Goal: Transaction & Acquisition: Subscribe to service/newsletter

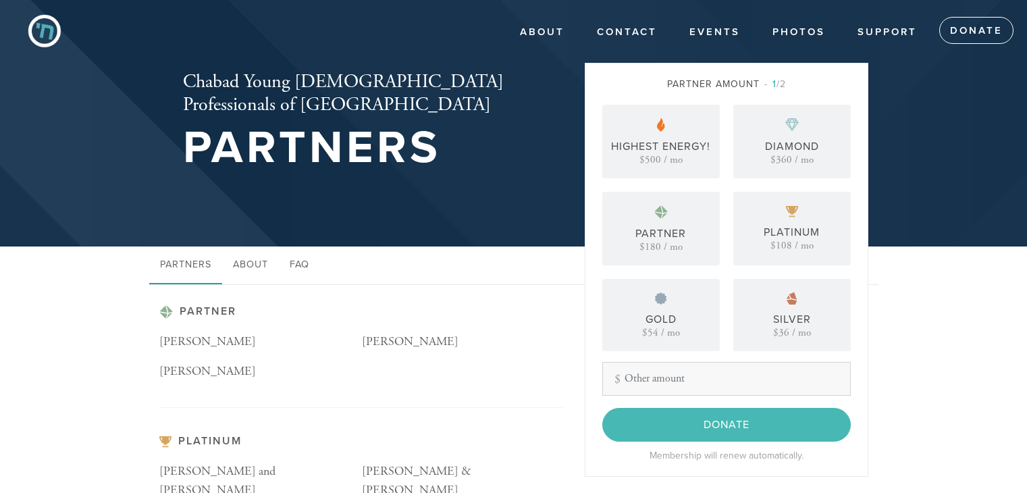
click at [767, 279] on div "Silver $36 / mo" at bounding box center [792, 315] width 118 height 72
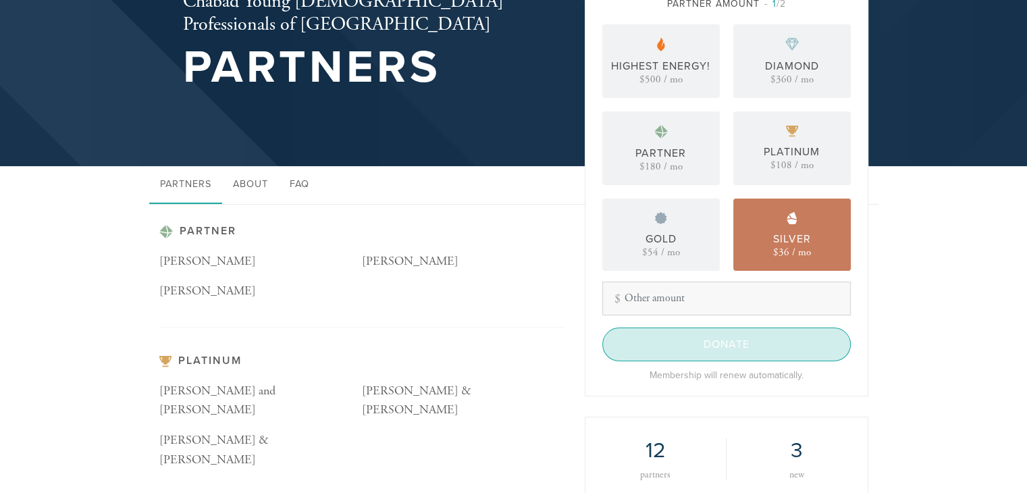
click at [681, 352] on input "Donate" at bounding box center [726, 345] width 249 height 34
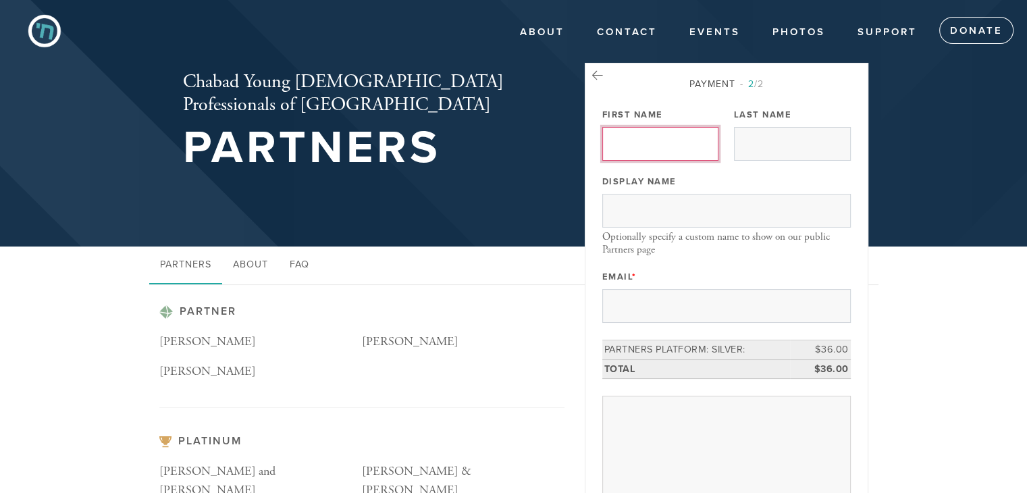
click at [650, 152] on input "First Name" at bounding box center [660, 144] width 117 height 34
click at [690, 144] on input "First Name" at bounding box center [660, 144] width 117 height 34
type input "[PERSON_NAME]"
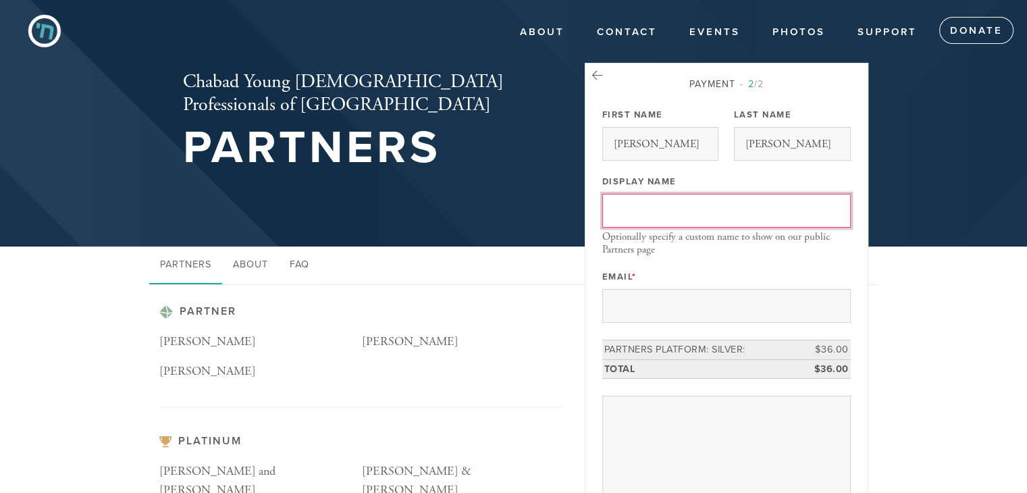
click at [687, 201] on input "Display Name" at bounding box center [726, 211] width 249 height 34
click at [690, 249] on div "Optionally specify a custom name to show on our public Partners page" at bounding box center [726, 243] width 249 height 25
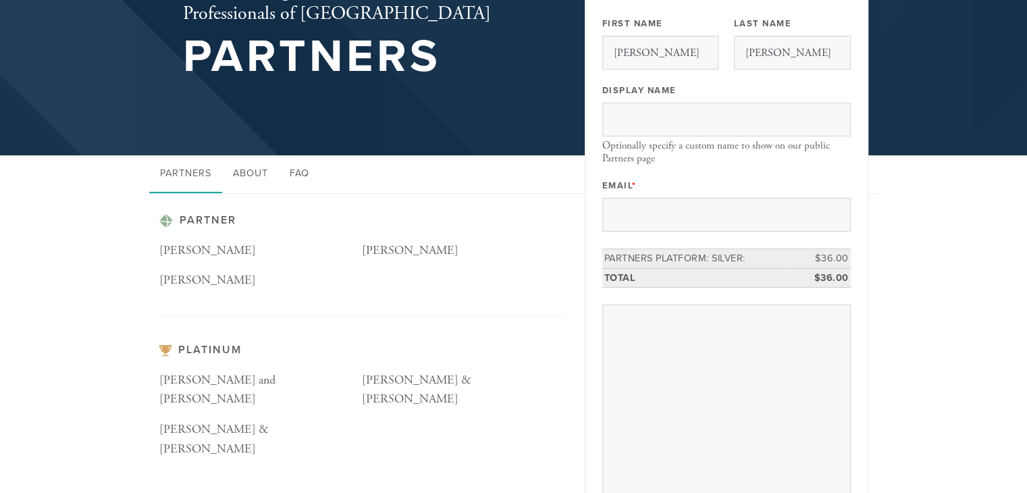
scroll to position [92, 0]
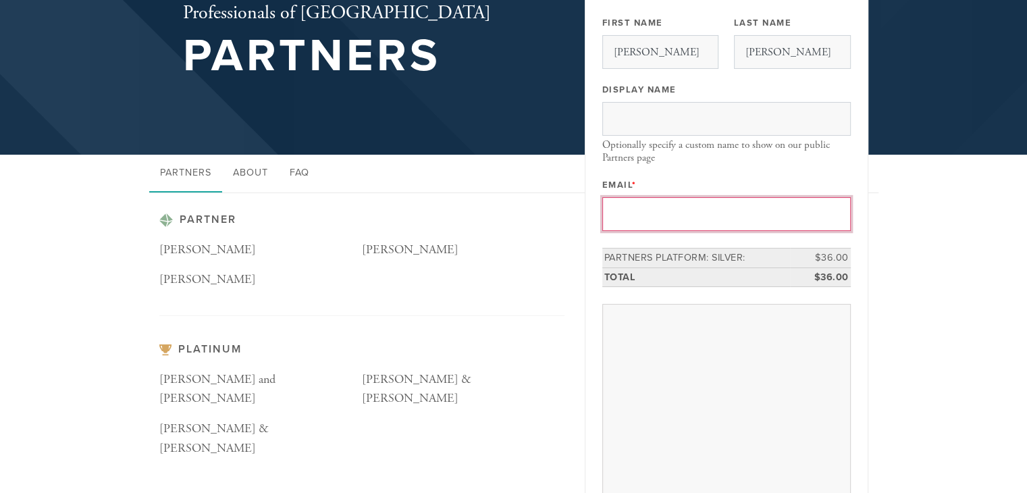
click at [688, 213] on input "Email *" at bounding box center [726, 214] width 249 height 34
click at [651, 215] on input "Email *" at bounding box center [726, 214] width 249 height 34
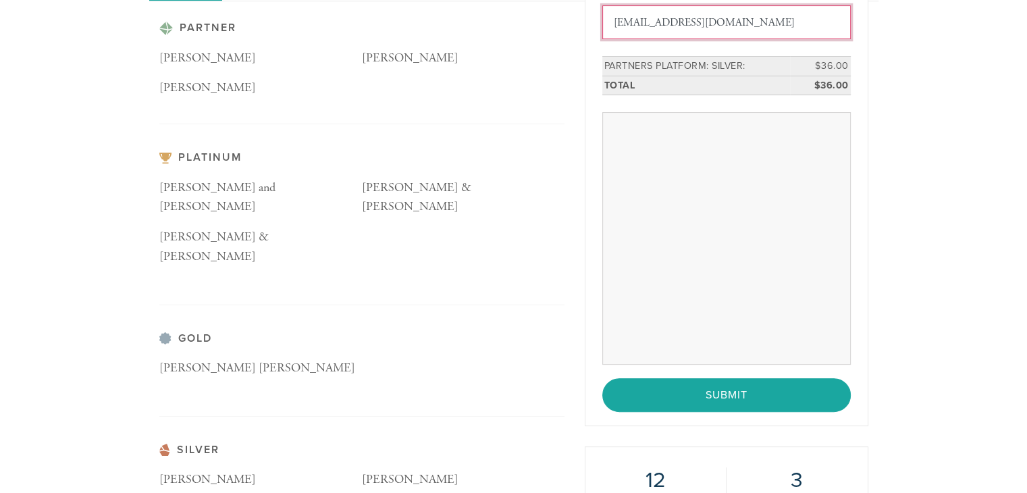
scroll to position [286, 0]
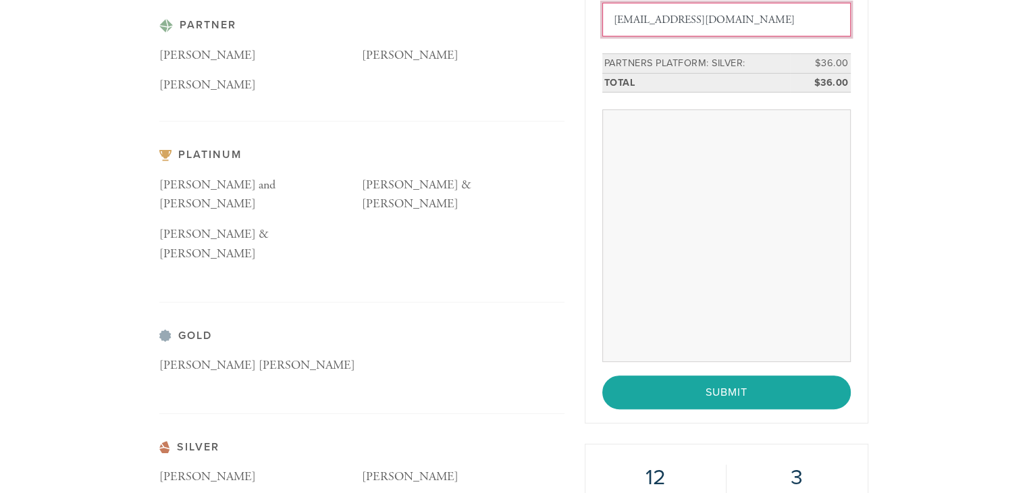
type input "[EMAIL_ADDRESS][DOMAIN_NAME]"
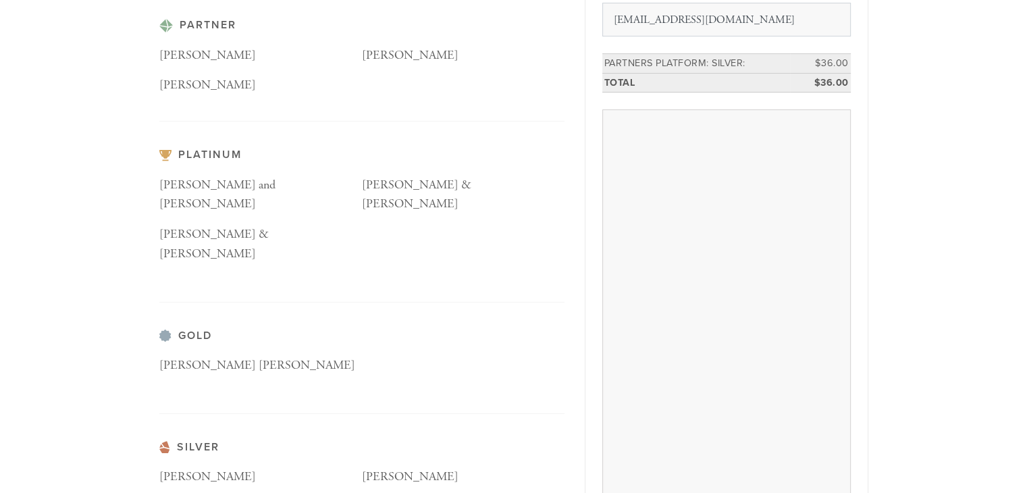
click at [939, 247] on div "Partner [PERSON_NAME] [PERSON_NAME] [PERSON_NAME] Platinum [PERSON_NAME] and Li…" at bounding box center [513, 358] width 1027 height 719
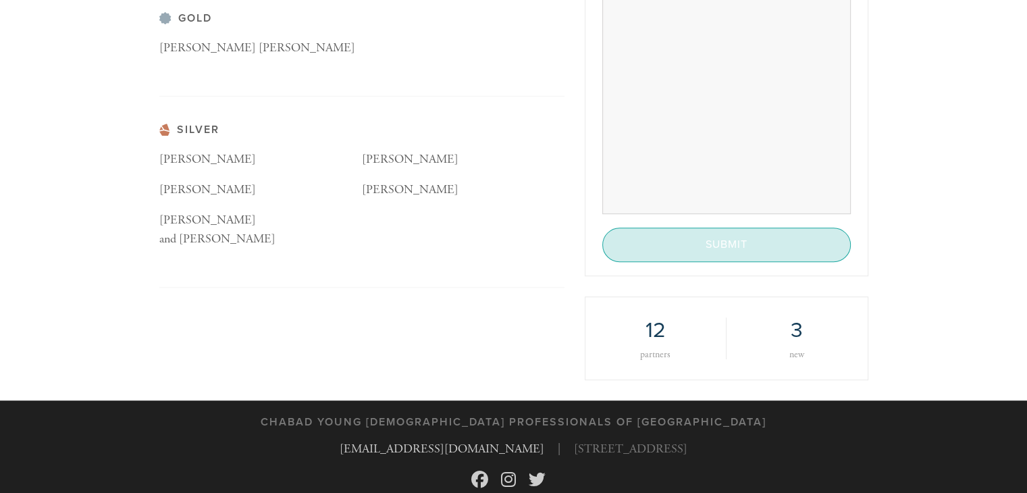
scroll to position [604, 0]
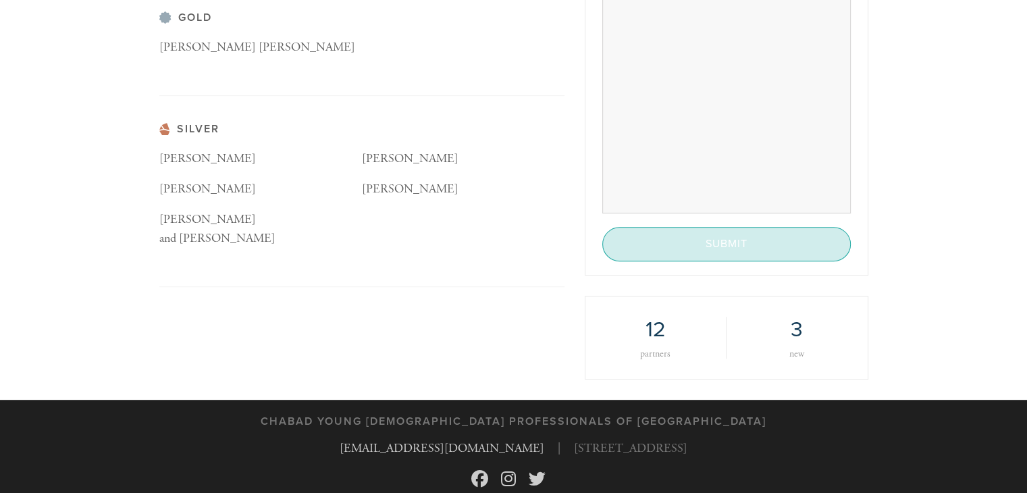
click at [791, 249] on input "Submit" at bounding box center [726, 244] width 249 height 34
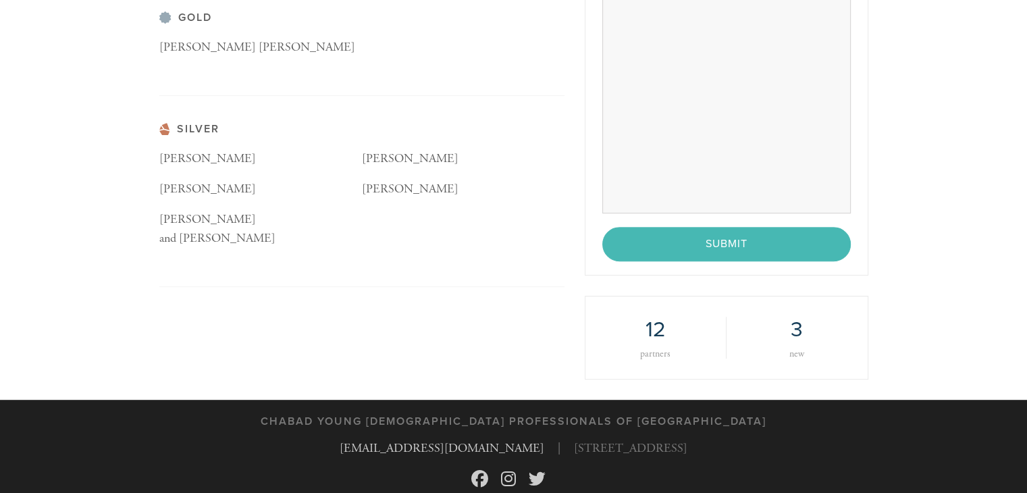
click at [652, 321] on h2 "12" at bounding box center [656, 330] width 100 height 26
